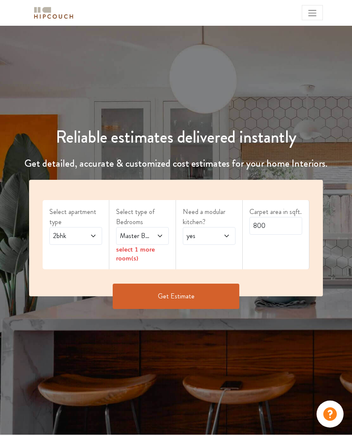
click at [99, 235] on div "2bhk" at bounding box center [75, 236] width 53 height 18
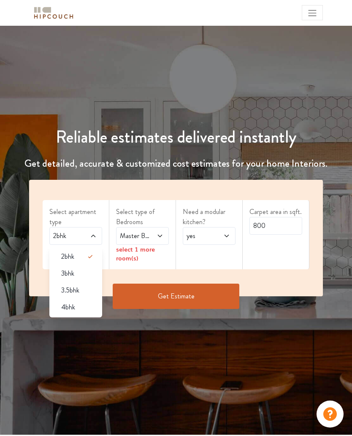
click at [82, 274] on div "3bhk" at bounding box center [78, 274] width 48 height 10
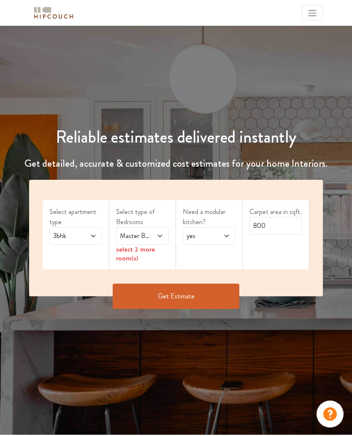
click at [157, 234] on icon at bounding box center [160, 236] width 7 height 7
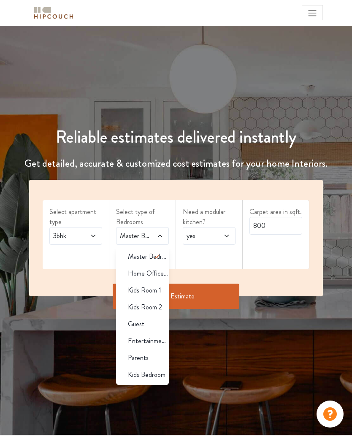
click at [159, 254] on icon at bounding box center [157, 257] width 10 height 10
click at [228, 233] on icon at bounding box center [226, 236] width 7 height 7
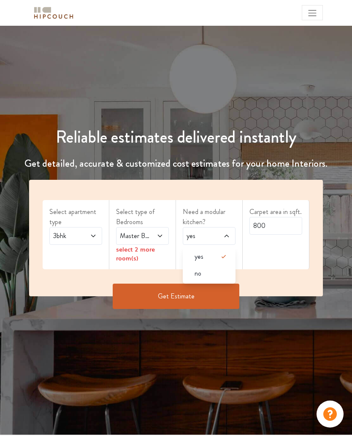
click at [223, 255] on icon at bounding box center [224, 257] width 10 height 10
click at [159, 233] on icon at bounding box center [160, 236] width 7 height 7
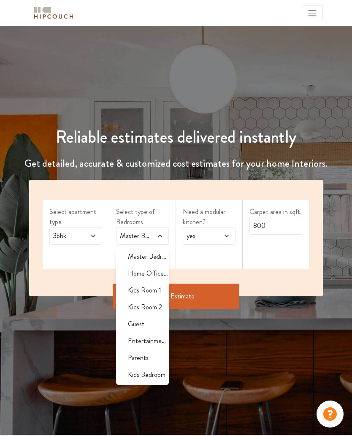
click at [162, 272] on span "Home Office Study" at bounding box center [148, 274] width 41 height 10
click at [157, 337] on span "Entertainment Den" at bounding box center [148, 341] width 41 height 10
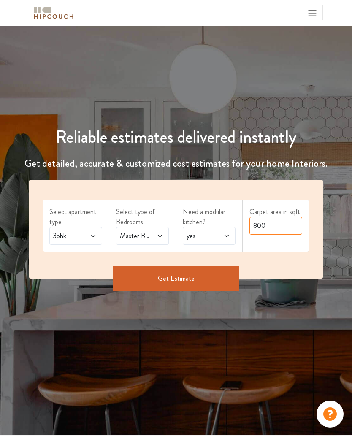
click at [271, 226] on input "800" at bounding box center [276, 226] width 53 height 18
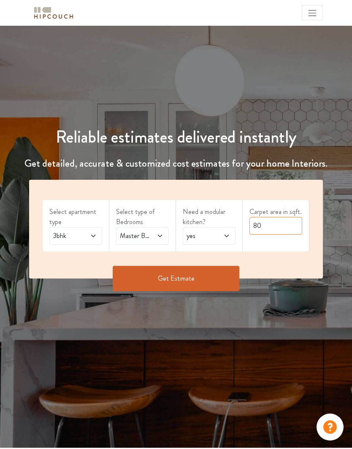
type input "8"
type input "1150"
click at [218, 284] on button "Get Estimate" at bounding box center [176, 278] width 127 height 25
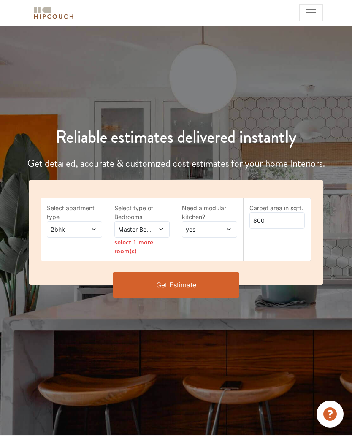
click at [158, 230] on icon at bounding box center [161, 229] width 6 height 6
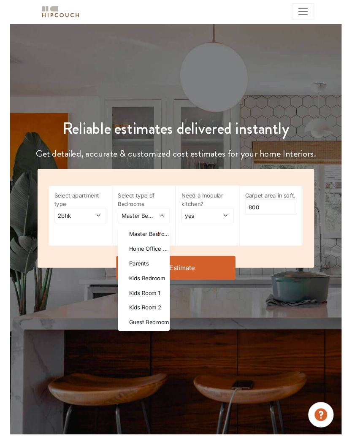
scroll to position [11, 0]
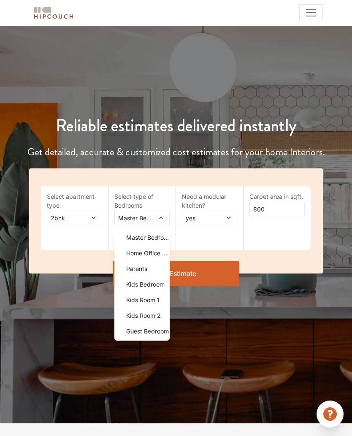
click at [161, 253] on span "Home Office Study" at bounding box center [147, 253] width 43 height 9
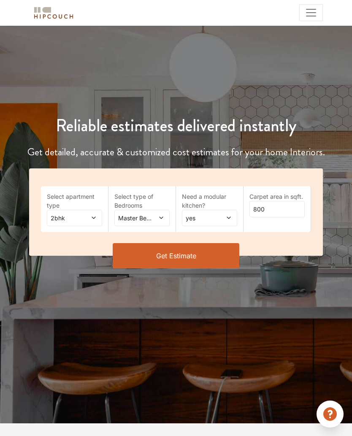
click at [160, 222] on span at bounding box center [158, 218] width 12 height 9
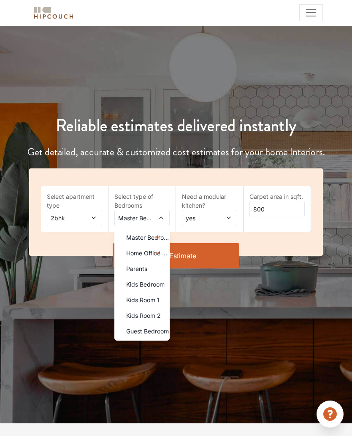
click at [160, 236] on icon at bounding box center [158, 237] width 4 height 3
click at [158, 246] on span at bounding box center [161, 253] width 17 height 16
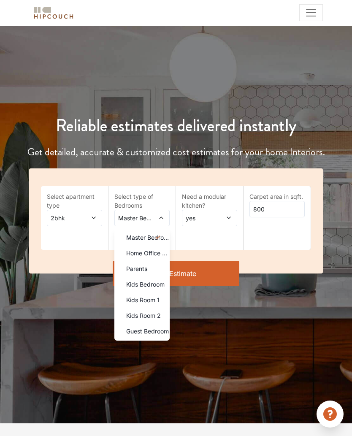
click at [153, 262] on li "Parents" at bounding box center [141, 269] width 55 height 16
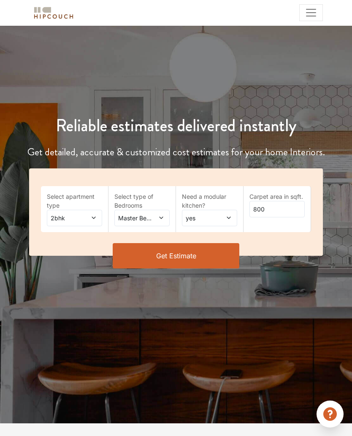
click at [93, 215] on icon at bounding box center [94, 218] width 6 height 6
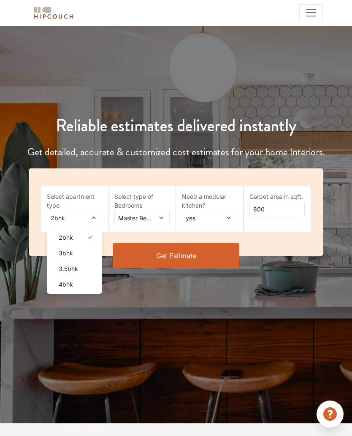
click at [92, 254] on div "3bhk" at bounding box center [77, 253] width 50 height 9
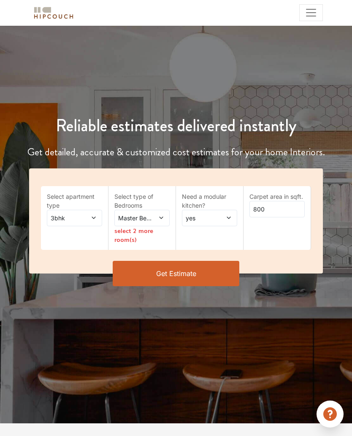
click at [165, 217] on div "Master Bedroom" at bounding box center [141, 218] width 55 height 16
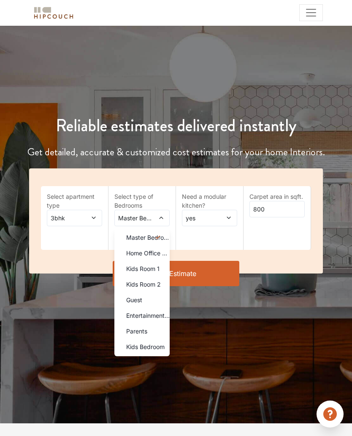
click at [161, 317] on span "Entertainment Den" at bounding box center [147, 315] width 43 height 9
click at [162, 250] on span "Home Office Study" at bounding box center [147, 253] width 43 height 9
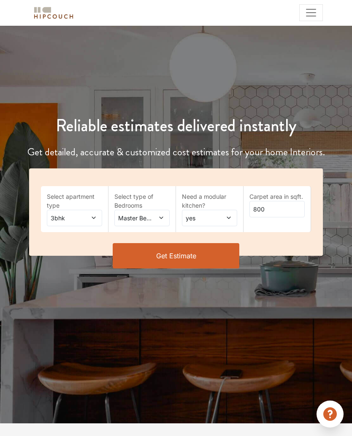
click at [161, 217] on icon at bounding box center [161, 218] width 6 height 6
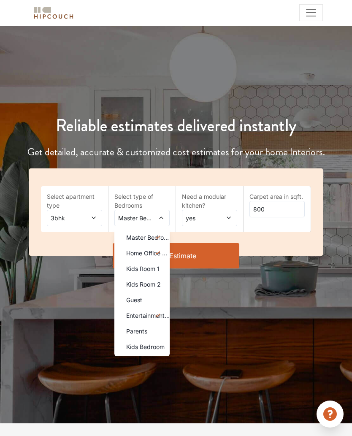
click at [166, 237] on span at bounding box center [161, 238] width 17 height 16
click at [168, 234] on span at bounding box center [161, 238] width 17 height 16
click at [169, 236] on span at bounding box center [161, 238] width 17 height 16
click at [167, 248] on span at bounding box center [161, 253] width 17 height 16
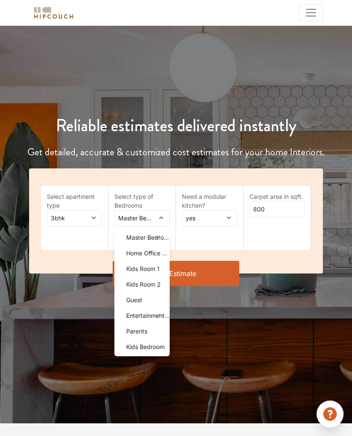
click at [161, 238] on icon at bounding box center [158, 237] width 10 height 10
click at [166, 237] on span at bounding box center [161, 238] width 17 height 16
click at [161, 253] on span "Home Office Study" at bounding box center [147, 253] width 43 height 9
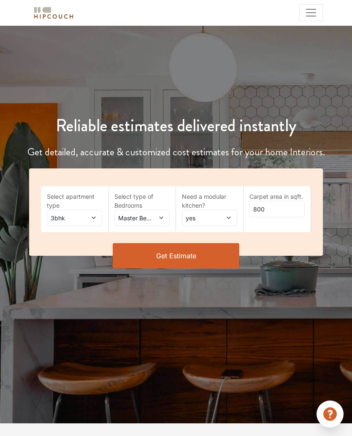
click at [157, 220] on span at bounding box center [158, 218] width 12 height 9
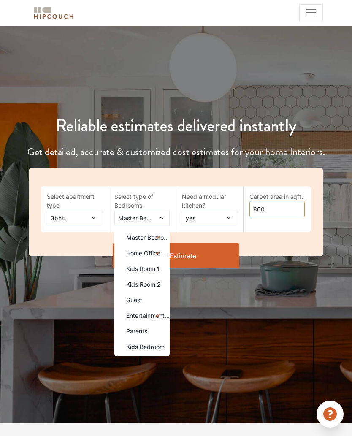
click at [279, 212] on input "800" at bounding box center [277, 209] width 55 height 16
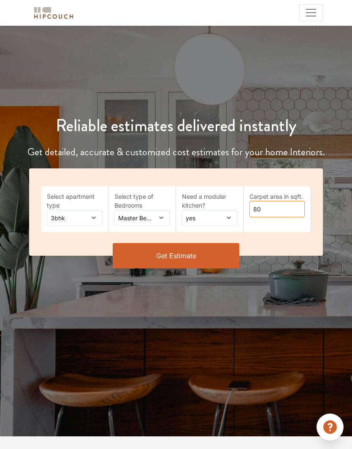
type input "8"
type input "1250"
click at [226, 254] on button "Get Estimate" at bounding box center [176, 255] width 127 height 25
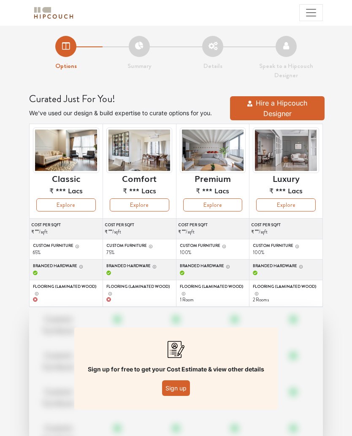
click at [226, 204] on button "Explore" at bounding box center [213, 204] width 60 height 13
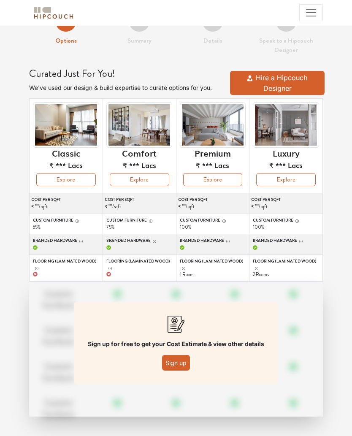
click at [182, 361] on button "Sign up" at bounding box center [176, 363] width 28 height 16
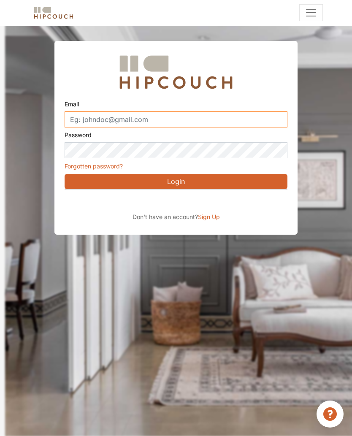
click at [270, 123] on input "Email" at bounding box center [176, 119] width 223 height 16
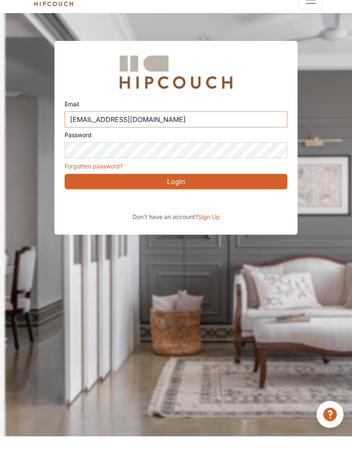
type input "kavianarshiya2004@gmail.com"
click at [195, 187] on button "Login" at bounding box center [176, 194] width 223 height 15
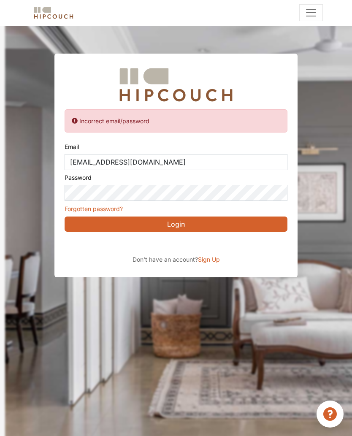
click at [209, 244] on div "Sign in with Google. Opens in new tab" at bounding box center [142, 244] width 155 height 19
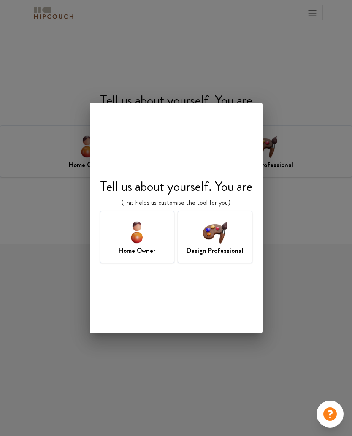
click at [165, 237] on div "Home Owner" at bounding box center [137, 237] width 75 height 52
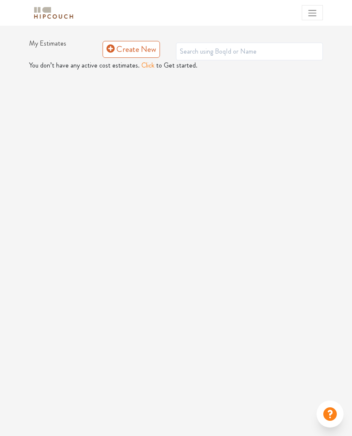
click at [147, 68] on button "Click" at bounding box center [147, 65] width 13 height 10
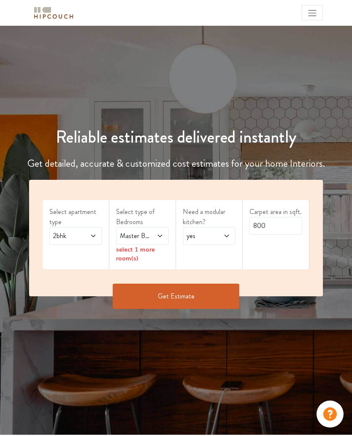
click at [97, 234] on div "2bhk" at bounding box center [75, 236] width 53 height 18
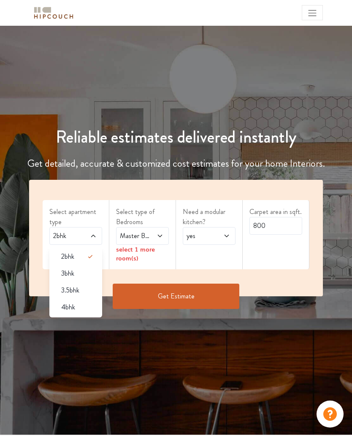
click at [87, 269] on div "3bhk" at bounding box center [78, 274] width 48 height 10
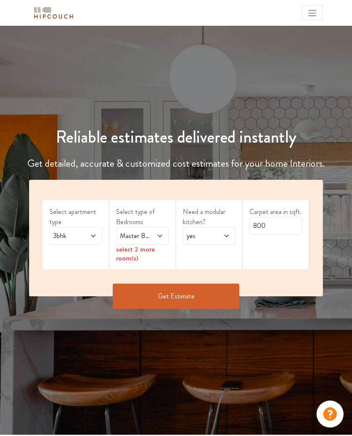
click at [163, 233] on icon at bounding box center [160, 236] width 7 height 7
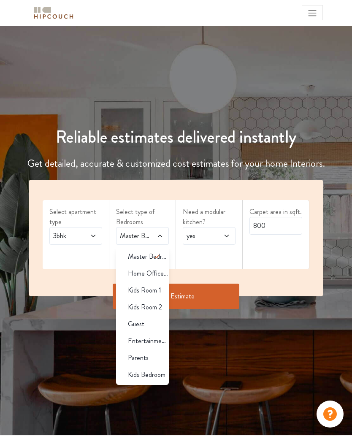
click at [164, 337] on span "Entertainment Den" at bounding box center [148, 341] width 41 height 10
click at [162, 269] on span "Home Office Study" at bounding box center [148, 274] width 41 height 10
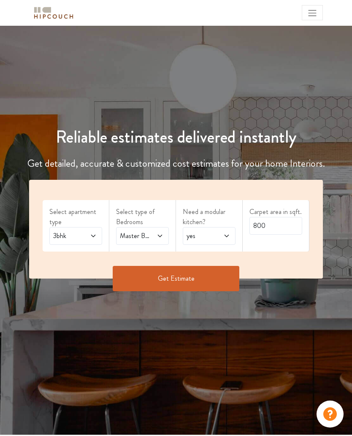
click at [161, 235] on icon at bounding box center [160, 236] width 7 height 7
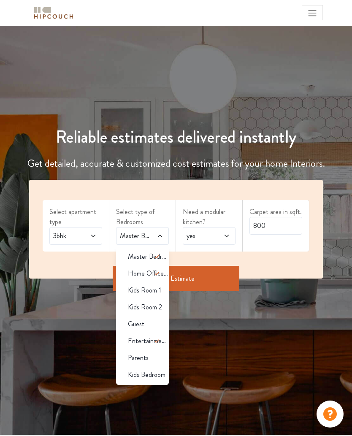
click at [217, 276] on button "Get Estimate" at bounding box center [176, 278] width 127 height 25
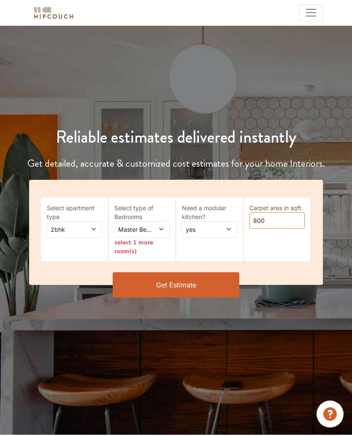
click at [284, 218] on input "800" at bounding box center [277, 220] width 55 height 16
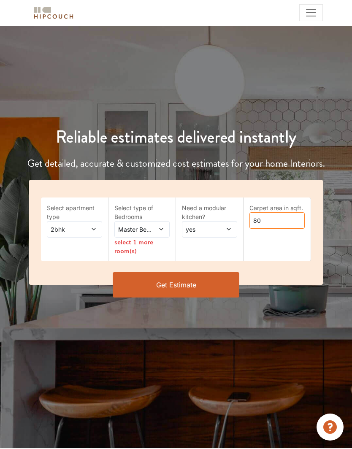
type input "8"
type input "1250"
click at [216, 289] on button "Get Estimate" at bounding box center [176, 284] width 127 height 25
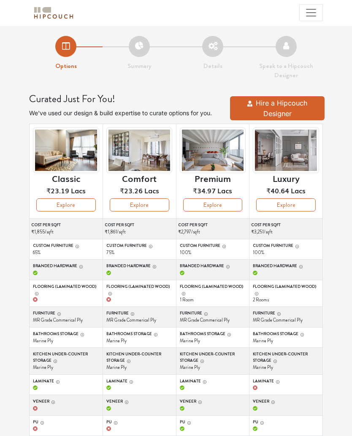
click at [232, 206] on button "Explore" at bounding box center [213, 204] width 60 height 13
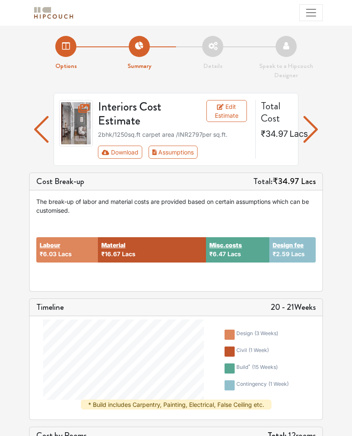
click at [313, 128] on img "button" at bounding box center [311, 129] width 14 height 37
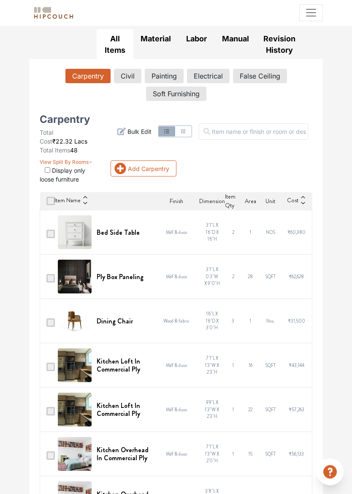
scroll to position [159, 0]
click at [55, 232] on span at bounding box center [50, 233] width 8 height 8
click at [46, 234] on input "checkbox" at bounding box center [46, 234] width 0 height 0
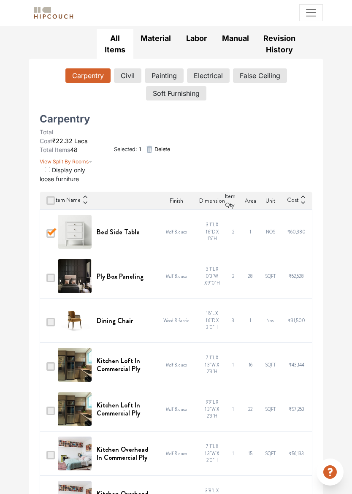
click at [55, 233] on span at bounding box center [50, 233] width 8 height 8
click at [46, 234] on input "checkbox" at bounding box center [46, 234] width 0 height 0
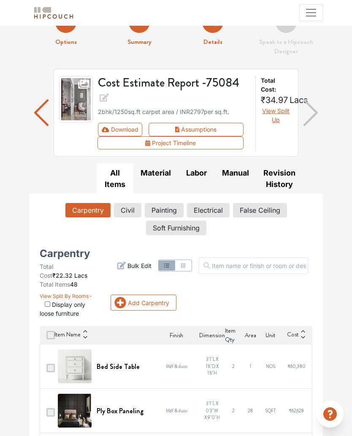
scroll to position [23, 0]
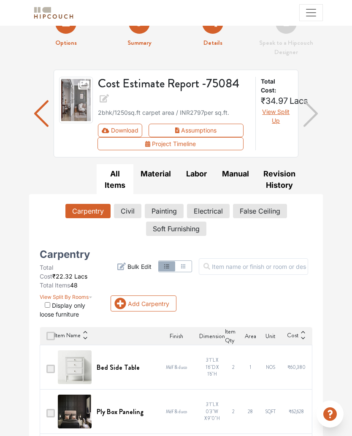
click at [135, 210] on button "Civil" at bounding box center [127, 211] width 27 height 14
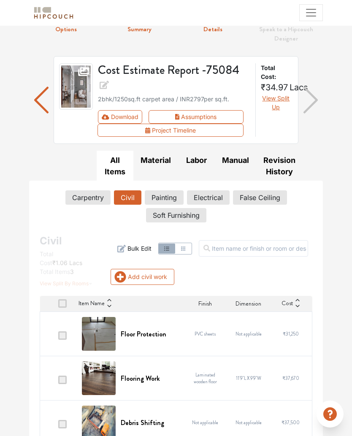
scroll to position [52, 0]
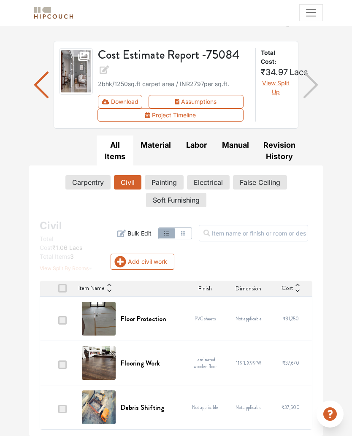
click at [183, 182] on button "Painting" at bounding box center [164, 182] width 39 height 14
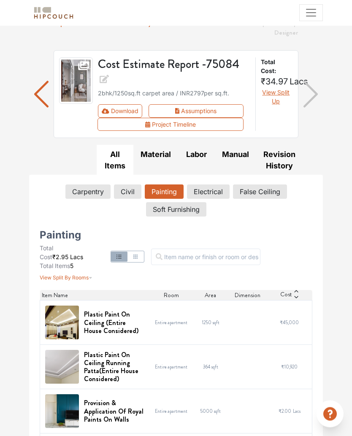
scroll to position [43, 0]
click at [206, 152] on button "Labor" at bounding box center [196, 154] width 37 height 19
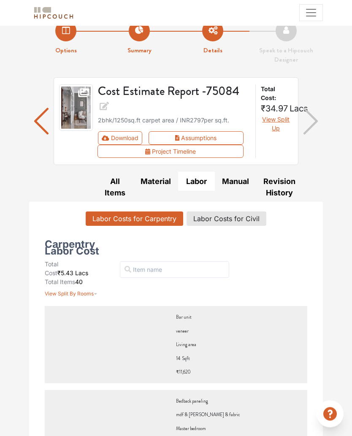
scroll to position [6, 0]
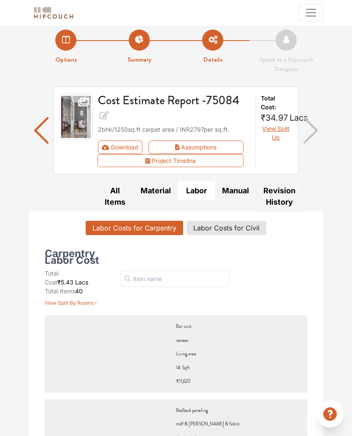
click at [290, 186] on button "Revision History" at bounding box center [279, 196] width 46 height 30
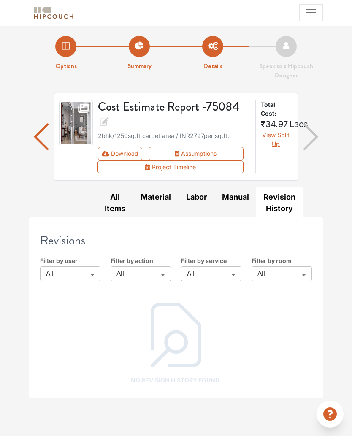
click at [230, 167] on button "Project Timeline" at bounding box center [171, 166] width 146 height 13
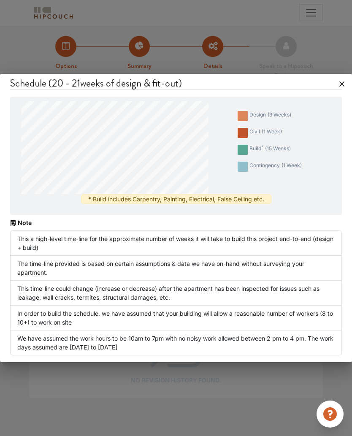
click at [341, 85] on h4 "Schedule ( 20 - 21 weeks of design & fit-out)" at bounding box center [176, 83] width 332 height 13
click at [338, 84] on h4 "Schedule ( 20 - 21 weeks of design & fit-out)" at bounding box center [176, 83] width 332 height 13
click at [337, 85] on h4 "Schedule ( 20 - 21 weeks of design & fit-out)" at bounding box center [176, 83] width 332 height 13
click at [340, 84] on h4 "Schedule ( 20 - 21 weeks of design & fit-out)" at bounding box center [176, 83] width 332 height 13
click at [337, 89] on h4 "Schedule ( 20 - 21 weeks of design & fit-out)" at bounding box center [176, 83] width 332 height 13
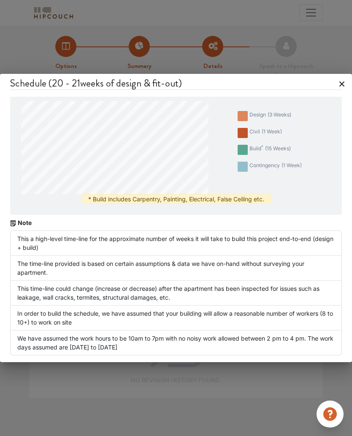
click at [339, 87] on h4 "Schedule ( 20 - 21 weeks of design & fit-out)" at bounding box center [176, 83] width 332 height 13
click at [340, 82] on h4 "Schedule ( 20 - 21 weeks of design & fit-out)" at bounding box center [176, 83] width 332 height 13
click at [341, 84] on h4 "Schedule ( 20 - 21 weeks of design & fit-out)" at bounding box center [176, 83] width 332 height 13
click at [340, 84] on h4 "Schedule ( 20 - 21 weeks of design & fit-out)" at bounding box center [176, 83] width 332 height 13
click at [337, 82] on h4 "Schedule ( 20 - 21 weeks of design & fit-out)" at bounding box center [176, 83] width 332 height 13
